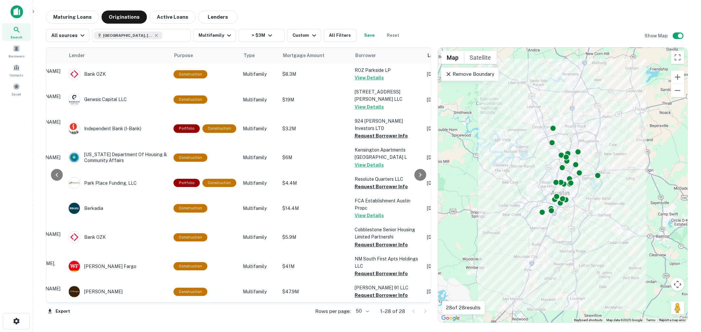
scroll to position [0, 98]
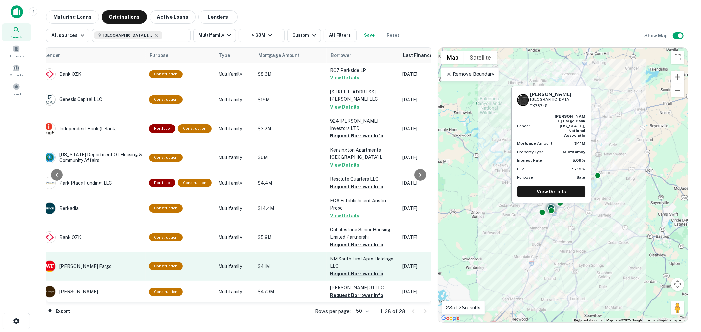
click at [362, 253] on button "Request Borrower Info" at bounding box center [356, 274] width 53 height 8
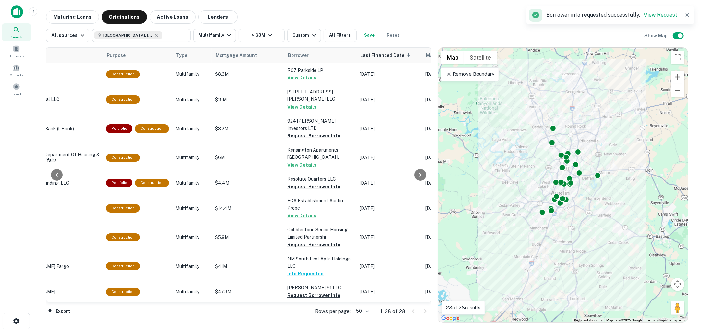
scroll to position [0, 143]
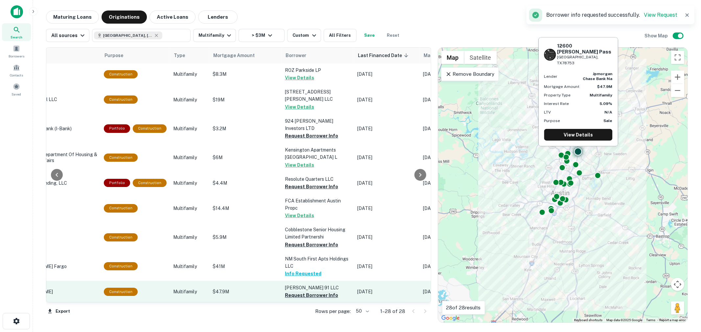
click at [304, 253] on button "Request Borrower Info" at bounding box center [311, 296] width 53 height 8
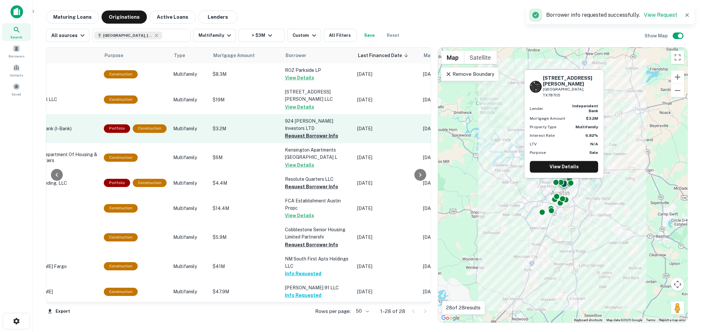
click at [310, 132] on button "Request Borrower Info" at bounding box center [311, 136] width 53 height 8
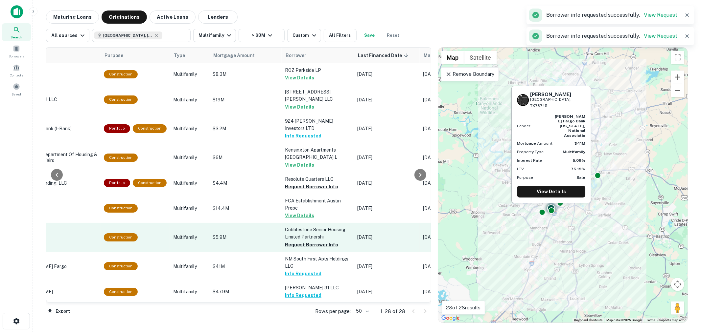
scroll to position [48, 143]
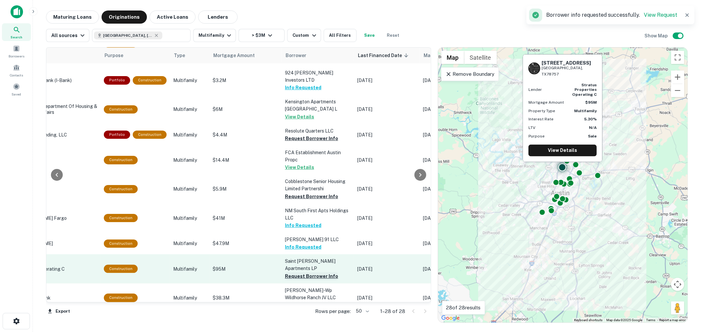
click at [321, 253] on button "Request Borrower Info" at bounding box center [311, 277] width 53 height 8
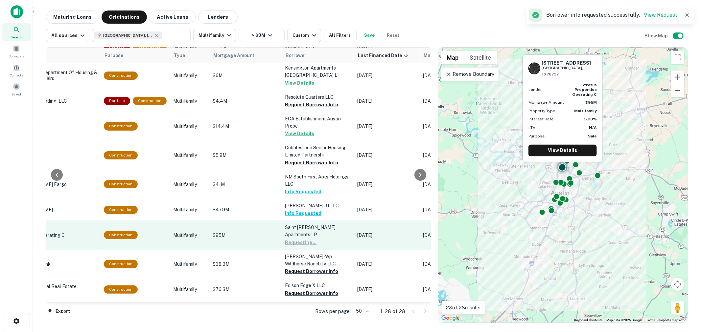
scroll to position [97, 143]
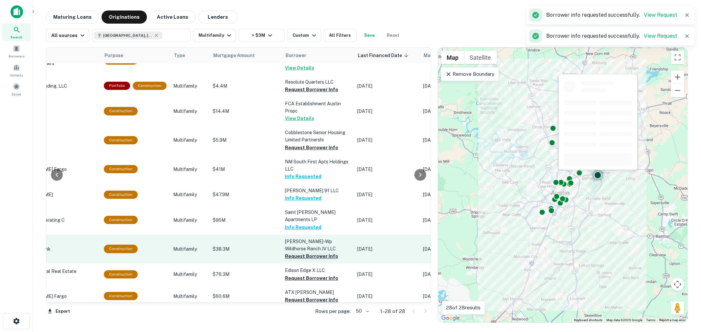
click at [323, 253] on button "Request Borrower Info" at bounding box center [311, 257] width 53 height 8
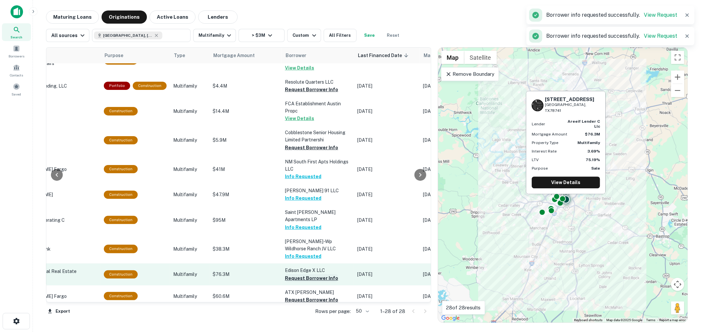
click at [311, 253] on button "Request Borrower Info" at bounding box center [311, 279] width 53 height 8
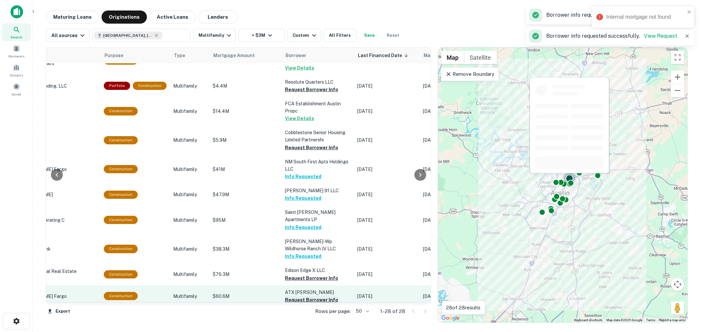
click at [309, 253] on button "Request Borrower Info" at bounding box center [311, 300] width 53 height 8
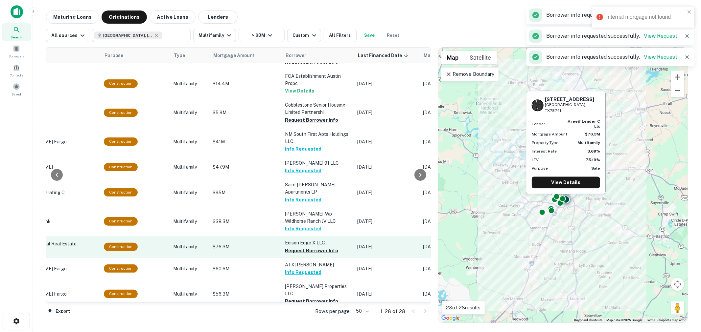
scroll to position [146, 143]
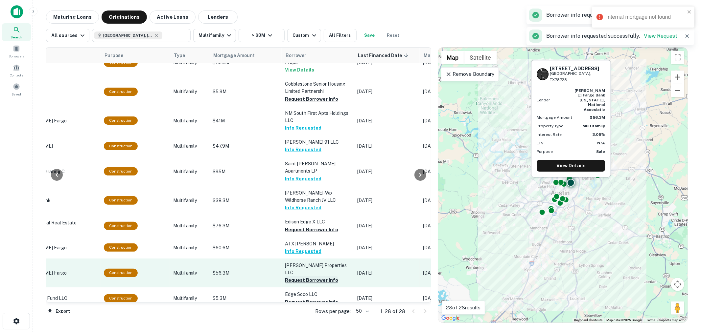
click at [306, 253] on button "Request Borrower Info" at bounding box center [311, 281] width 53 height 8
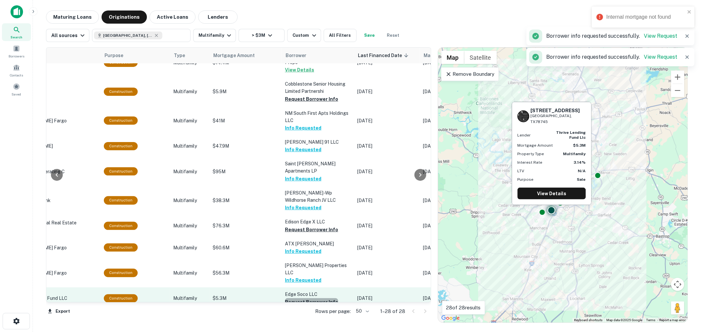
click at [311, 253] on button "Request Borrower Info" at bounding box center [311, 303] width 53 height 8
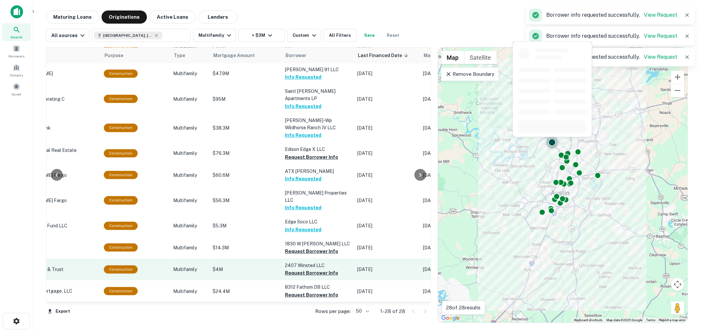
scroll to position [243, 143]
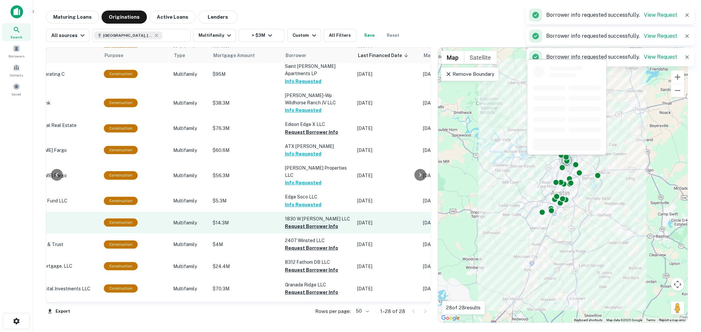
click at [315, 223] on button "Request Borrower Info" at bounding box center [311, 227] width 53 height 8
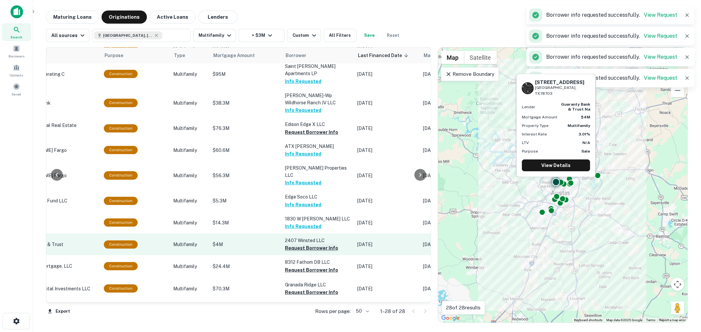
click at [314, 244] on button "Request Borrower Info" at bounding box center [311, 248] width 53 height 8
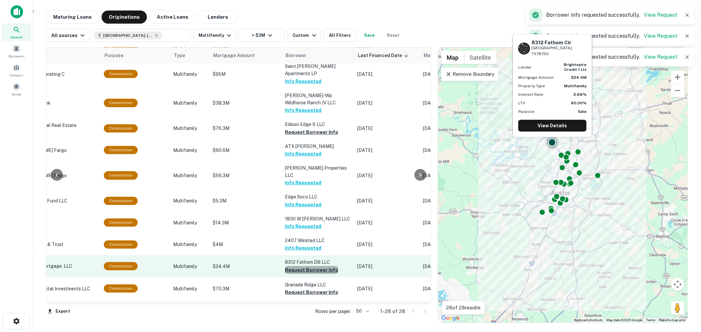
click at [311, 253] on button "Request Borrower Info" at bounding box center [311, 270] width 53 height 8
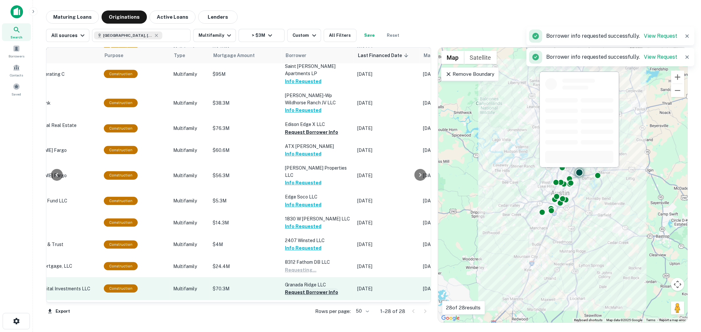
click at [310, 253] on button "Request Borrower Info" at bounding box center [311, 293] width 53 height 8
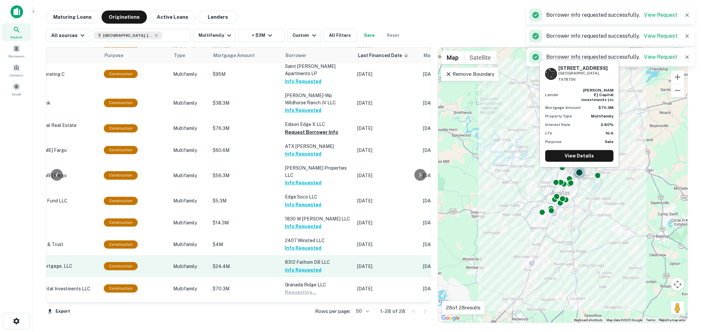
scroll to position [340, 143]
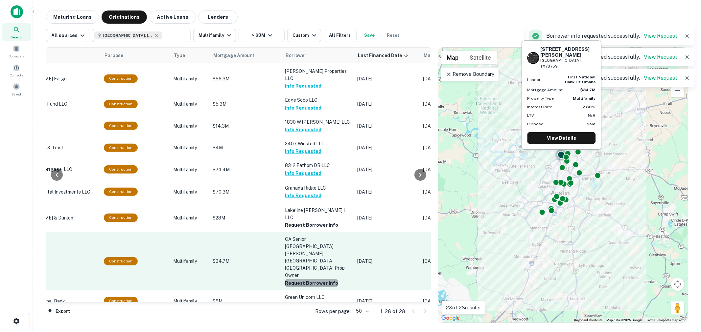
click at [317, 253] on button "Request Borrower Info" at bounding box center [311, 283] width 53 height 8
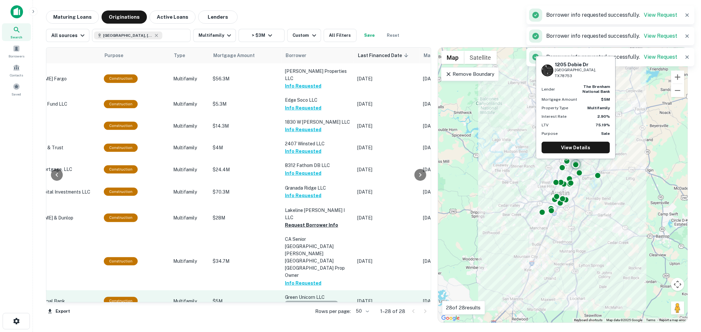
click at [312, 253] on button "Request Borrower Info" at bounding box center [311, 305] width 53 height 8
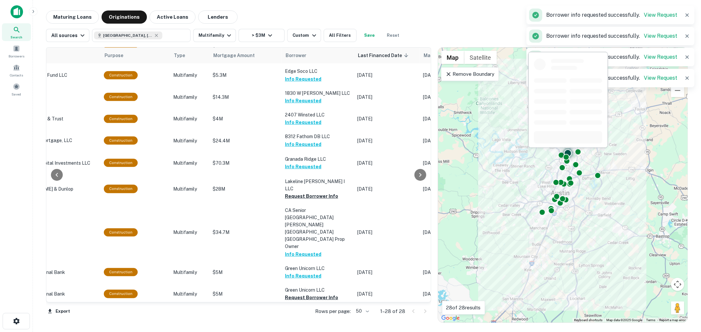
scroll to position [389, 143]
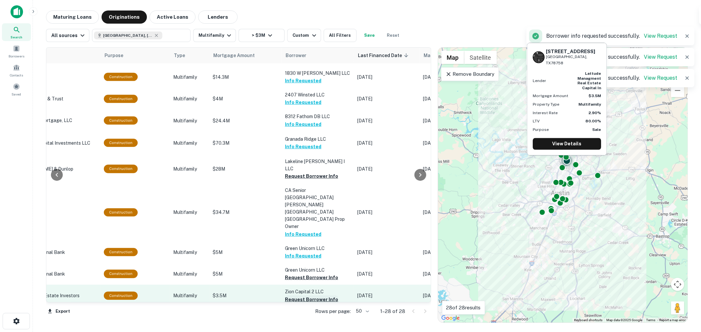
click at [306, 253] on button "Request Borrower Info" at bounding box center [311, 300] width 53 height 8
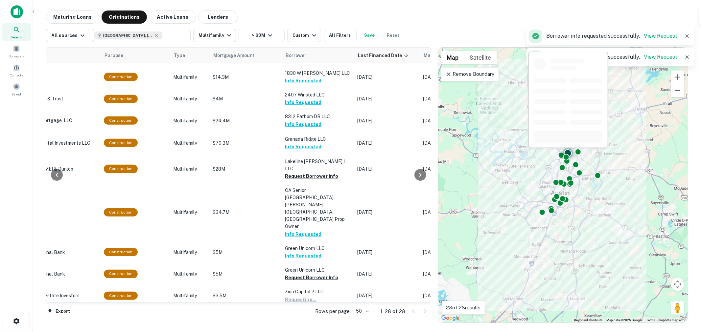
click at [311, 253] on button "Request Borrower Info" at bounding box center [311, 322] width 53 height 8
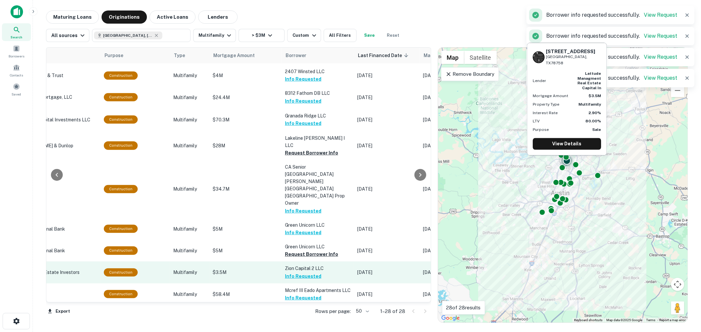
scroll to position [433, 143]
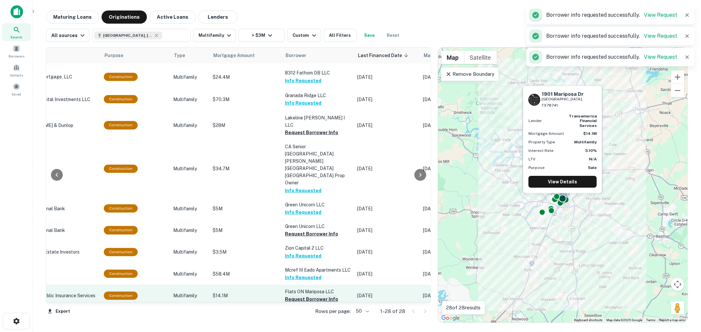
click at [315, 253] on button "Request Borrower Info" at bounding box center [311, 300] width 53 height 8
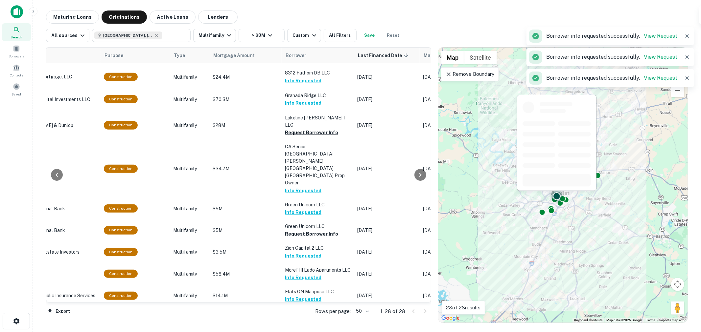
click at [309, 253] on button "Request Borrower Info" at bounding box center [311, 329] width 53 height 8
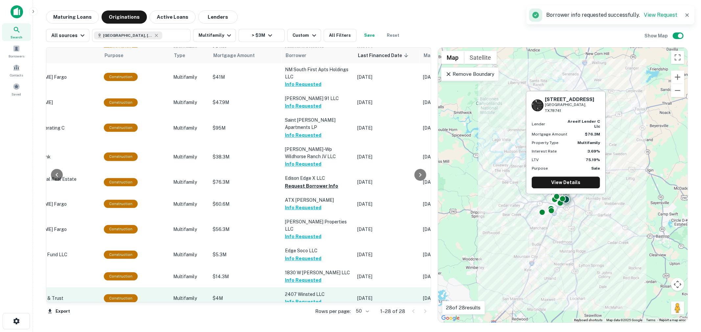
scroll to position [0, 143]
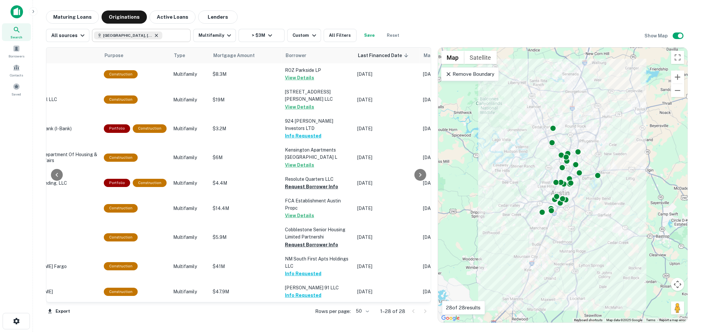
click at [154, 35] on icon at bounding box center [156, 35] width 5 height 5
type input "**********"
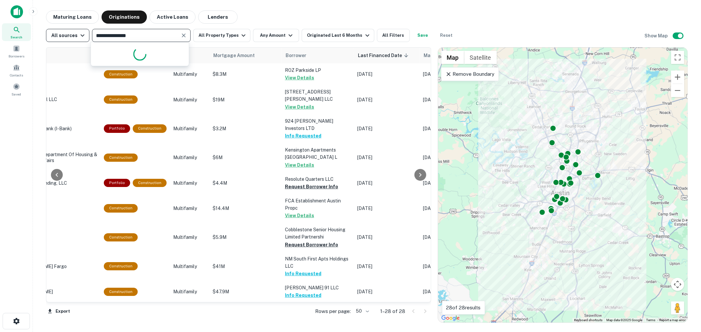
drag, startPoint x: 138, startPoint y: 35, endPoint x: 64, endPoint y: 36, distance: 73.6
click at [65, 41] on div "**********" at bounding box center [251, 35] width 411 height 13
click at [148, 33] on input "text" at bounding box center [141, 35] width 94 height 9
type input "******"
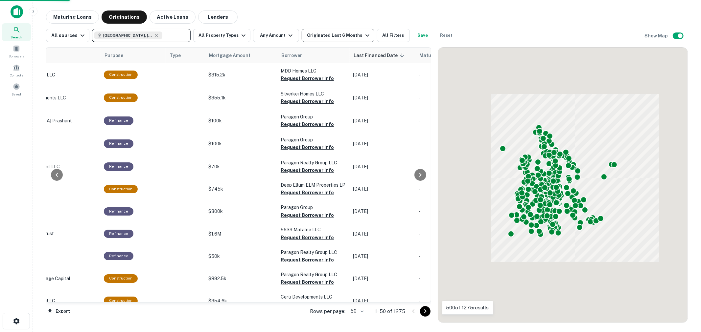
click at [339, 33] on div "Originated Last 6 Months" at bounding box center [339, 36] width 64 height 8
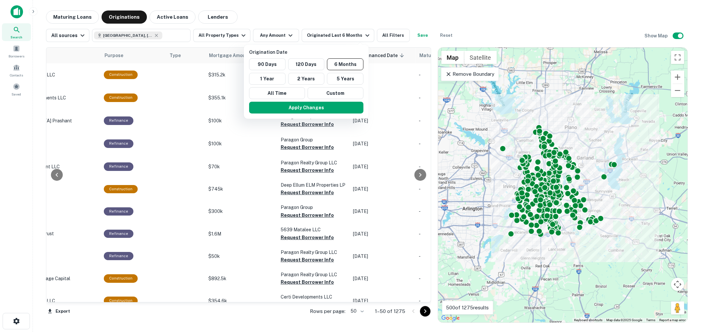
click at [385, 34] on div at bounding box center [350, 166] width 701 height 332
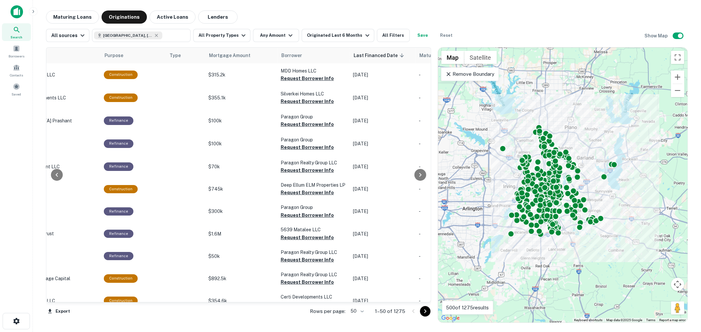
click at [385, 34] on button "All Filters" at bounding box center [393, 35] width 33 height 13
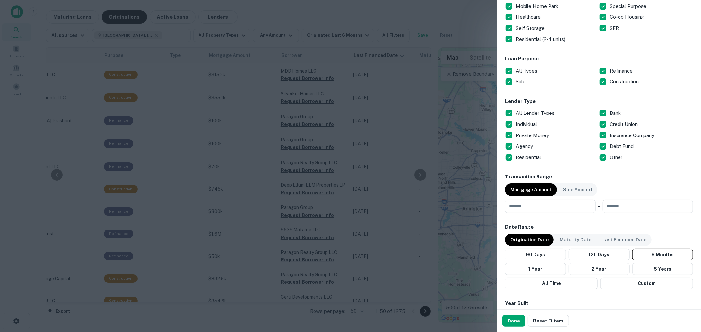
scroll to position [194, 0]
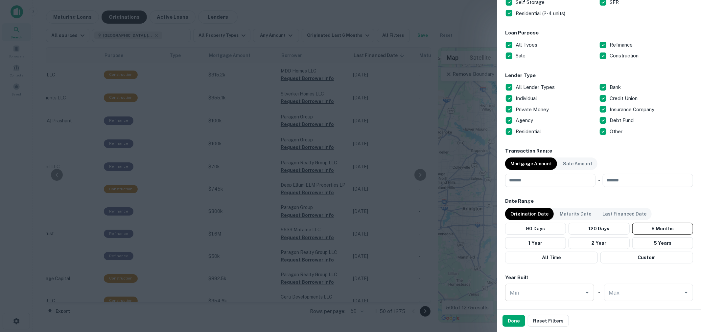
click at [528, 253] on input "Min" at bounding box center [544, 292] width 73 height 11
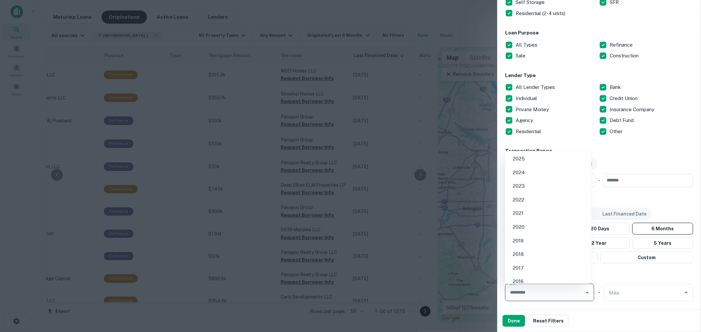
click at [560, 148] on div "Location Dallas, TX, USA ​ Lender Name ​ Property Types All Property Types Mult…" at bounding box center [599, 115] width 188 height 532
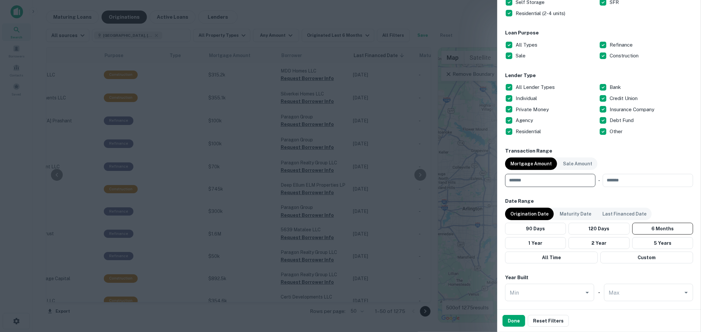
click at [560, 188] on div "Location Dallas, TX, USA ​ Lender Name ​ Property Types All Property Types Mult…" at bounding box center [599, 115] width 188 height 532
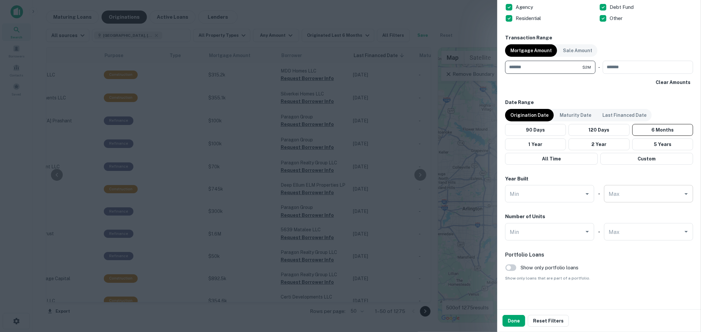
scroll to position [311, 0]
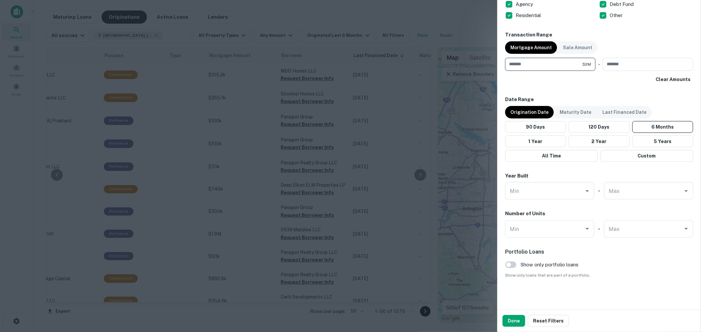
type input "*******"
click at [536, 113] on p "Origination Date" at bounding box center [529, 112] width 38 height 7
click at [560, 140] on button "2 Year" at bounding box center [598, 142] width 61 height 12
click at [560, 111] on p "Maturity Date" at bounding box center [575, 112] width 32 height 7
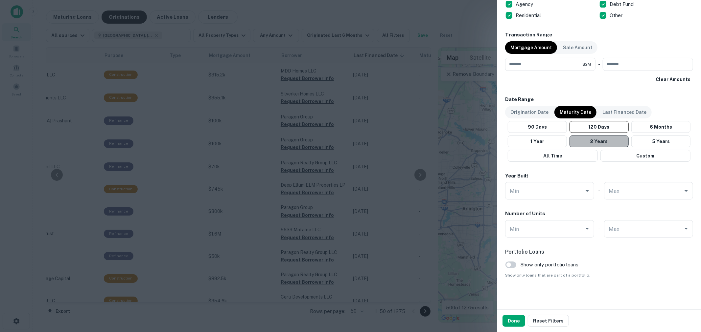
click at [560, 141] on button "2 Years" at bounding box center [598, 142] width 59 height 12
drag, startPoint x: 518, startPoint y: 319, endPoint x: 513, endPoint y: 319, distance: 4.6
click at [517, 253] on button "Done" at bounding box center [513, 321] width 23 height 12
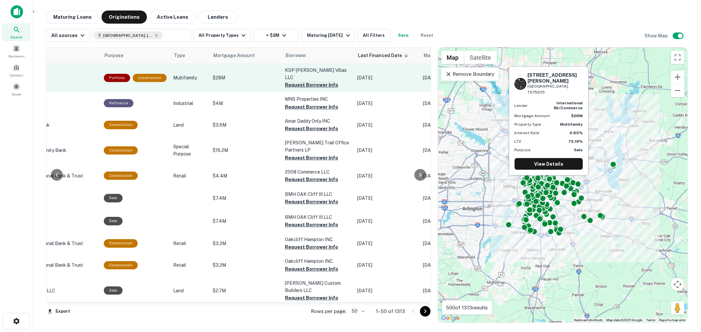
click at [315, 81] on button "Request Borrower Info" at bounding box center [311, 85] width 53 height 8
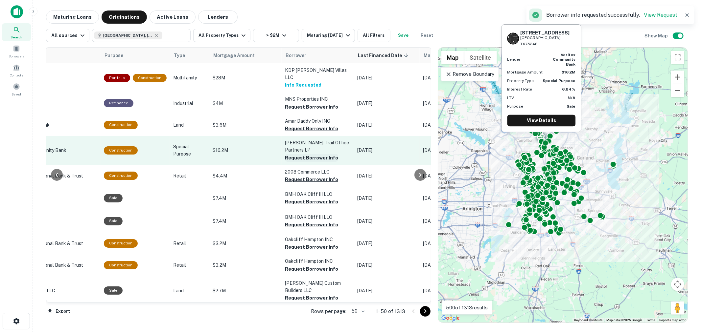
click at [315, 154] on button "Request Borrower Info" at bounding box center [311, 158] width 53 height 8
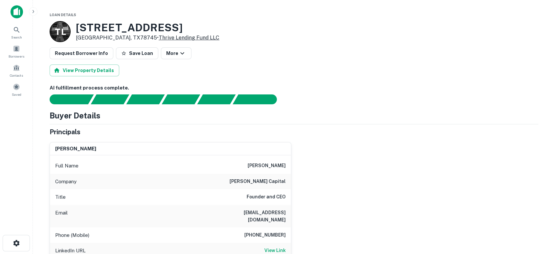
click at [174, 39] on link "Thrive Lending Fund LLC" at bounding box center [189, 37] width 61 height 6
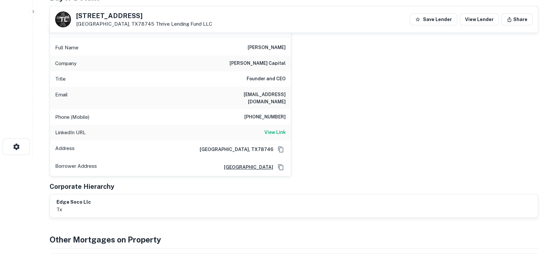
scroll to position [49, 0]
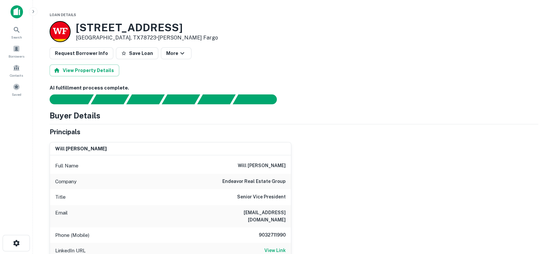
click at [468, 187] on div "will crawley Full Name will crawley Company endeavor real estate group Title Se…" at bounding box center [291, 215] width 494 height 157
drag, startPoint x: 235, startPoint y: 73, endPoint x: 235, endPoint y: 84, distance: 10.5
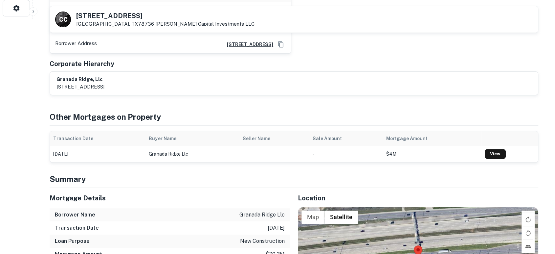
scroll to position [49, 0]
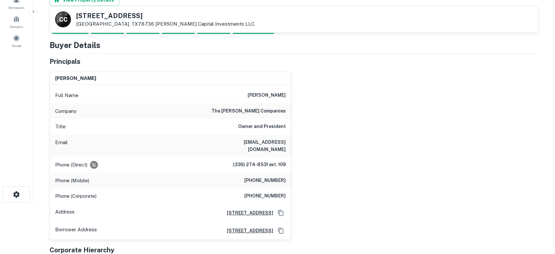
drag, startPoint x: 203, startPoint y: 144, endPoint x: 289, endPoint y: 144, distance: 85.4
click at [289, 144] on div "Email [EMAIL_ADDRESS][DOMAIN_NAME]" at bounding box center [170, 145] width 241 height 22
copy h6 "[EMAIL_ADDRESS][DOMAIN_NAME]"
click at [426, 214] on div "roy e. carroll Full Name roy e. carroll Company the carroll companies Title Own…" at bounding box center [291, 152] width 494 height 173
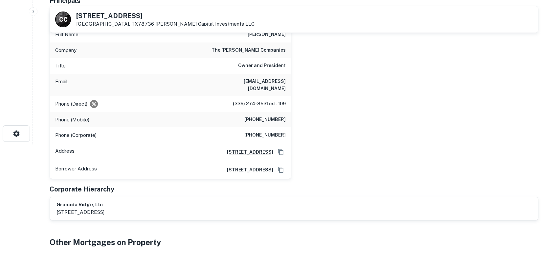
scroll to position [0, 0]
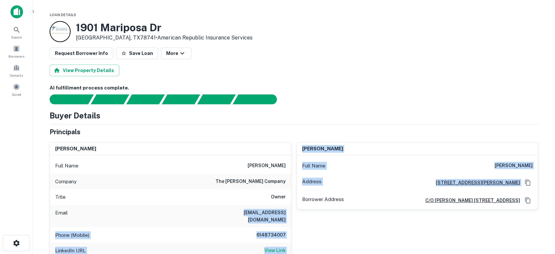
drag, startPoint x: 207, startPoint y: 210, endPoint x: 294, endPoint y: 209, distance: 87.4
click at [294, 209] on div "steve pagura Full Name steve pagura Company the pagura company Title Owner Emai…" at bounding box center [291, 252] width 494 height 230
click at [221, 214] on h6 "spagura@thepaguracompany.com" at bounding box center [246, 216] width 79 height 14
drag, startPoint x: 211, startPoint y: 211, endPoint x: 291, endPoint y: 208, distance: 80.9
click at [291, 208] on div "steve pagura Full Name steve pagura Company the pagura company Title Owner Emai…" at bounding box center [291, 252] width 494 height 230
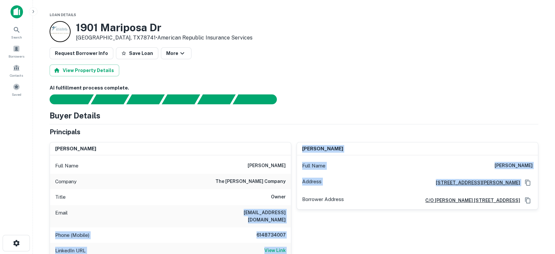
drag, startPoint x: 279, startPoint y: 212, endPoint x: 292, endPoint y: 216, distance: 14.5
click at [292, 216] on div "gregory bruggeman Full Name gregory bruggeman Address 4167 Travis Country Circl…" at bounding box center [414, 215] width 247 height 157
click at [291, 215] on div "Email spagura@thepaguracompany.com" at bounding box center [170, 216] width 241 height 22
click at [241, 215] on h6 "spagura@thepaguracompany.com" at bounding box center [246, 216] width 79 height 14
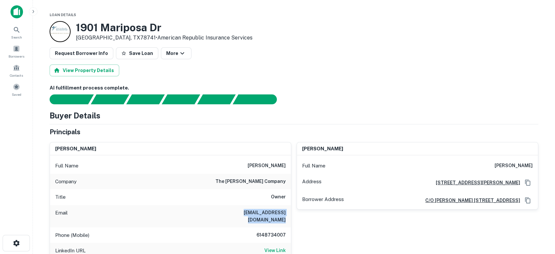
drag, startPoint x: 210, startPoint y: 212, endPoint x: 285, endPoint y: 210, distance: 74.9
click at [285, 210] on div "Email spagura@thepaguracompany.com" at bounding box center [170, 216] width 241 height 22
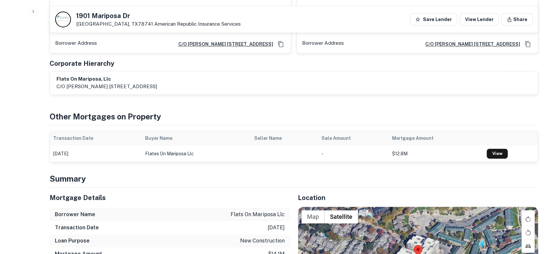
scroll to position [389, 0]
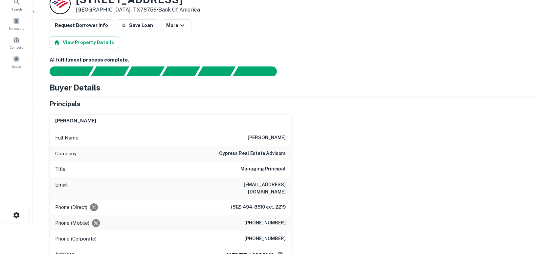
scroll to position [49, 0]
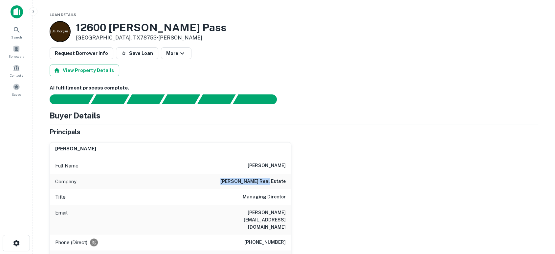
drag, startPoint x: 233, startPoint y: 180, endPoint x: 290, endPoint y: 181, distance: 57.1
click at [290, 181] on div "Company [PERSON_NAME] real estate" at bounding box center [170, 181] width 241 height 16
copy h6 "[PERSON_NAME] real estate"
click at [440, 162] on div "[PERSON_NAME] Full Name [PERSON_NAME] Company [PERSON_NAME] real estate Title M…" at bounding box center [291, 227] width 494 height 181
drag, startPoint x: 245, startPoint y: 210, endPoint x: 289, endPoint y: 210, distance: 44.3
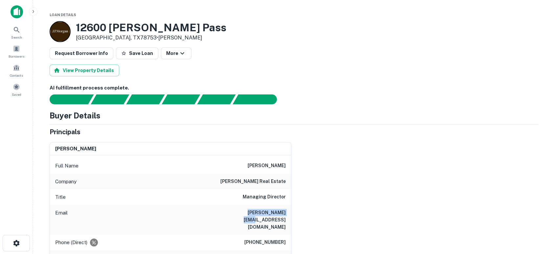
click at [289, 210] on div "Email [PERSON_NAME][EMAIL_ADDRESS][DOMAIN_NAME]" at bounding box center [170, 220] width 241 height 30
copy h6 "[PERSON_NAME][EMAIL_ADDRESS][DOMAIN_NAME]"
drag, startPoint x: 408, startPoint y: 223, endPoint x: 396, endPoint y: 232, distance: 15.3
click at [408, 223] on div "[PERSON_NAME] Full Name [PERSON_NAME] Company [PERSON_NAME] real estate Title M…" at bounding box center [291, 227] width 494 height 181
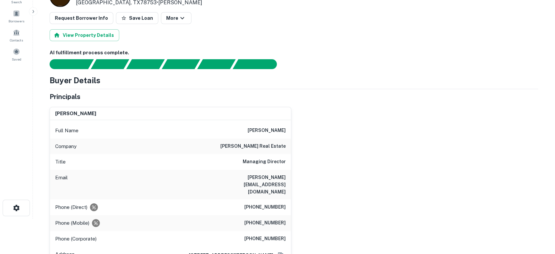
scroll to position [49, 0]
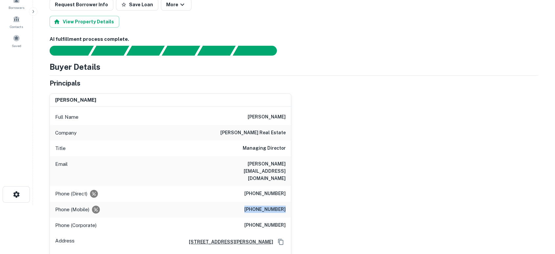
drag, startPoint x: 249, startPoint y: 197, endPoint x: 292, endPoint y: 193, distance: 43.1
click at [292, 193] on div "[PERSON_NAME] Full Name [PERSON_NAME] Company [PERSON_NAME] real estate Title M…" at bounding box center [291, 178] width 494 height 181
copy h6 "[PHONE_NUMBER]"
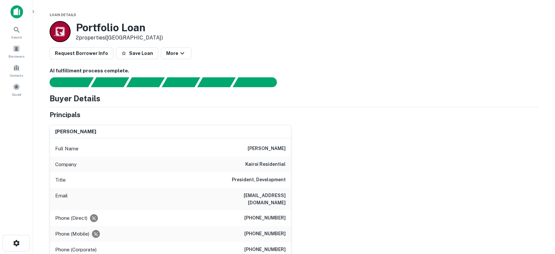
scroll to position [49, 0]
